Goal: Find specific page/section: Find specific page/section

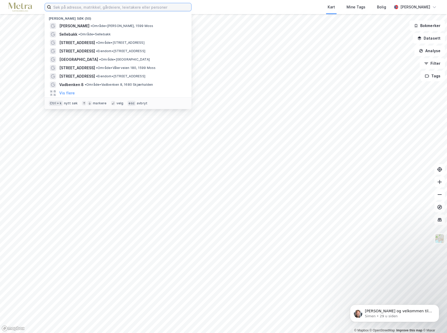
paste input "[STREET_ADDRESS]"
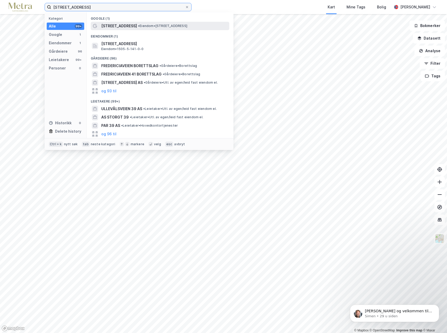
type input "[STREET_ADDRESS]"
click at [131, 26] on span "[STREET_ADDRESS]" at bounding box center [119, 26] width 36 height 6
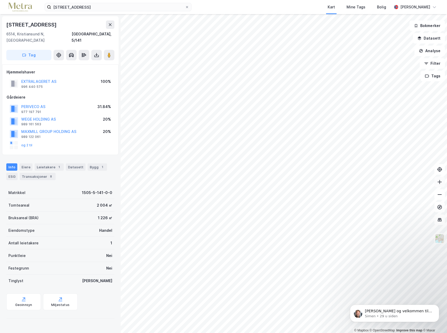
click at [441, 183] on icon at bounding box center [439, 181] width 5 height 5
